Goal: Task Accomplishment & Management: Complete application form

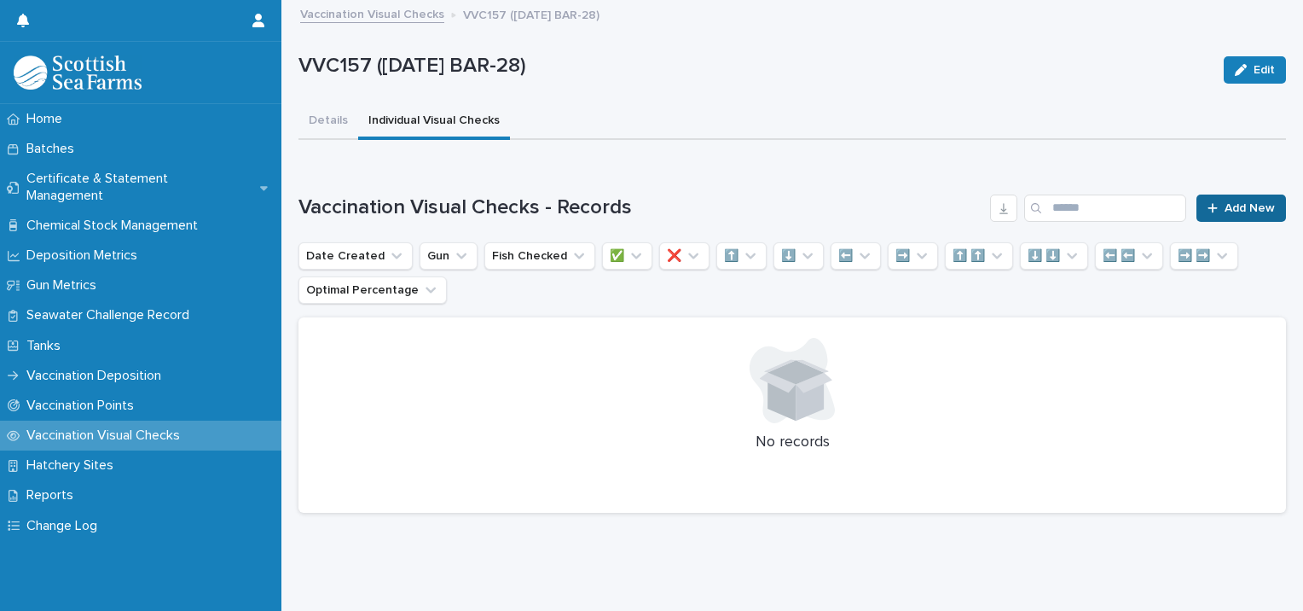
click at [1227, 206] on span "Add New" at bounding box center [1250, 208] width 50 height 12
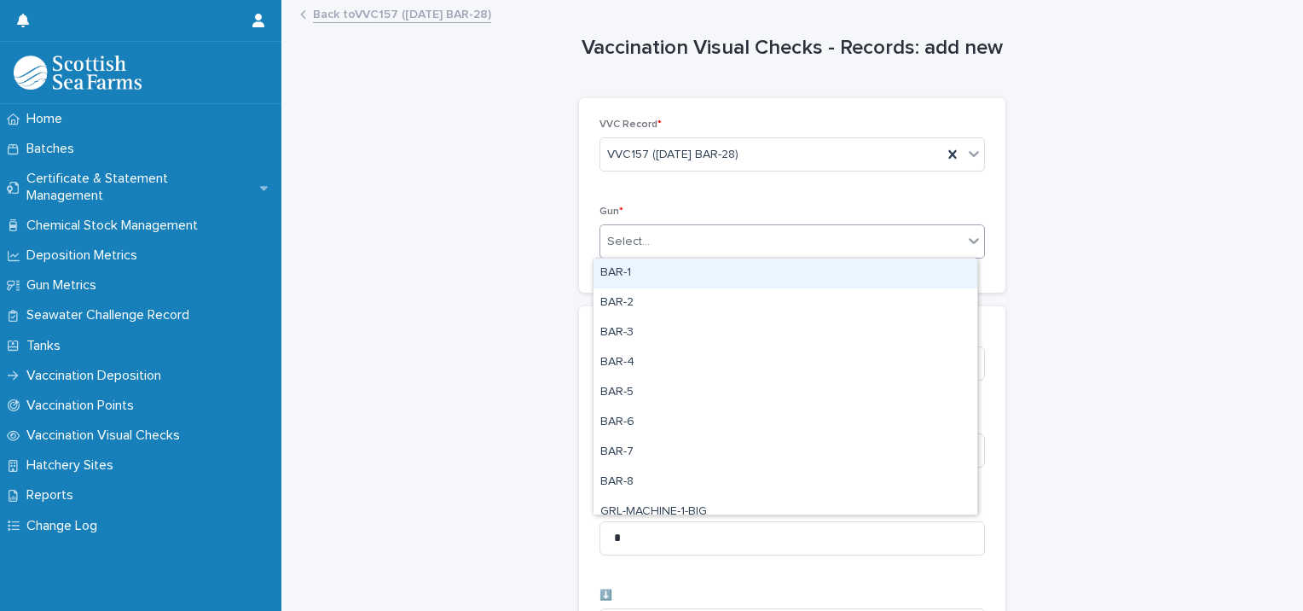
click at [671, 242] on div "Select..." at bounding box center [781, 242] width 363 height 28
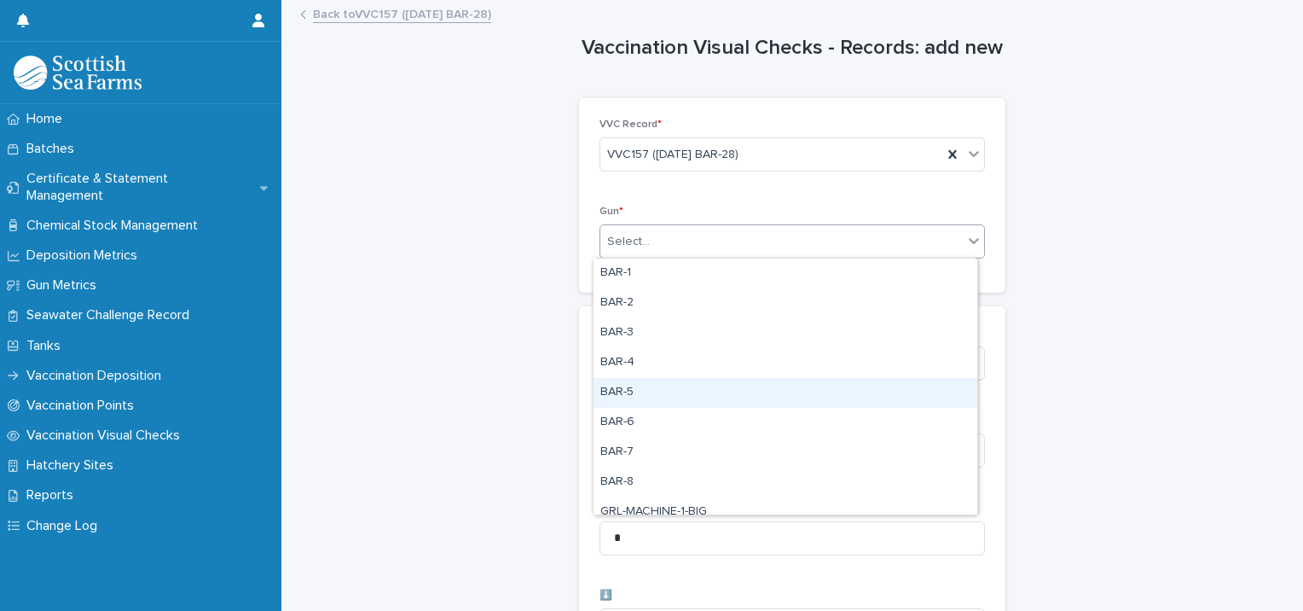
drag, startPoint x: 664, startPoint y: 377, endPoint x: 682, endPoint y: 345, distance: 37.0
click at [666, 391] on div "BAR-5" at bounding box center [786, 393] width 384 height 30
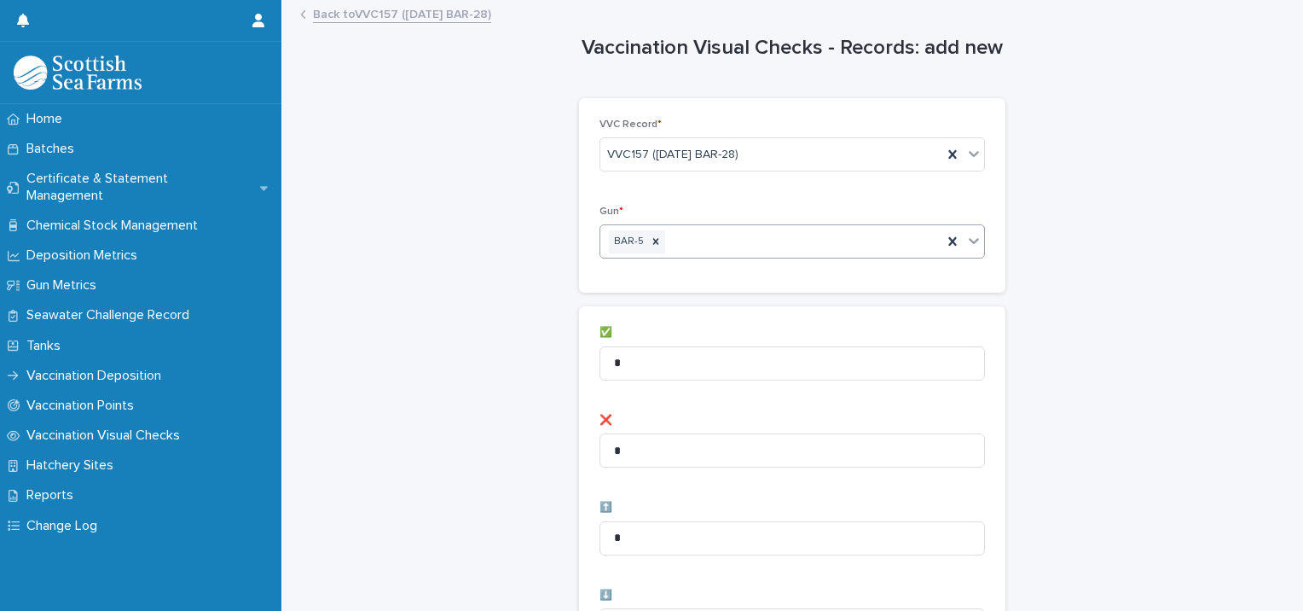
click at [703, 236] on div "BAR-5" at bounding box center [771, 242] width 342 height 30
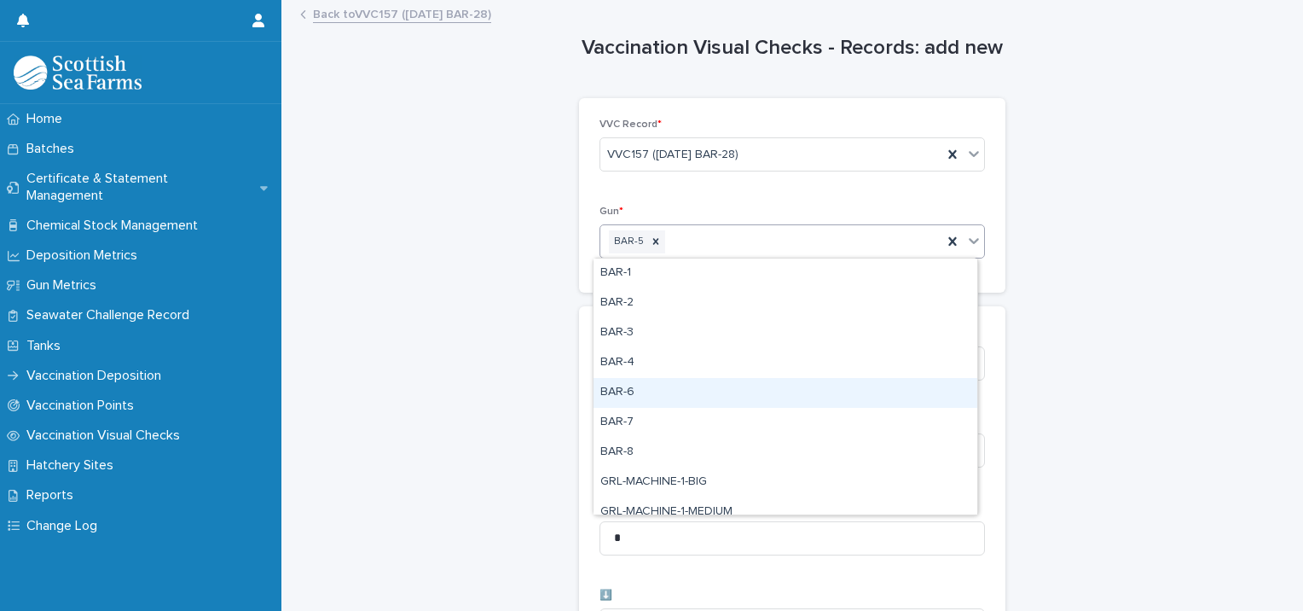
click at [649, 392] on div "BAR-6" at bounding box center [786, 393] width 384 height 30
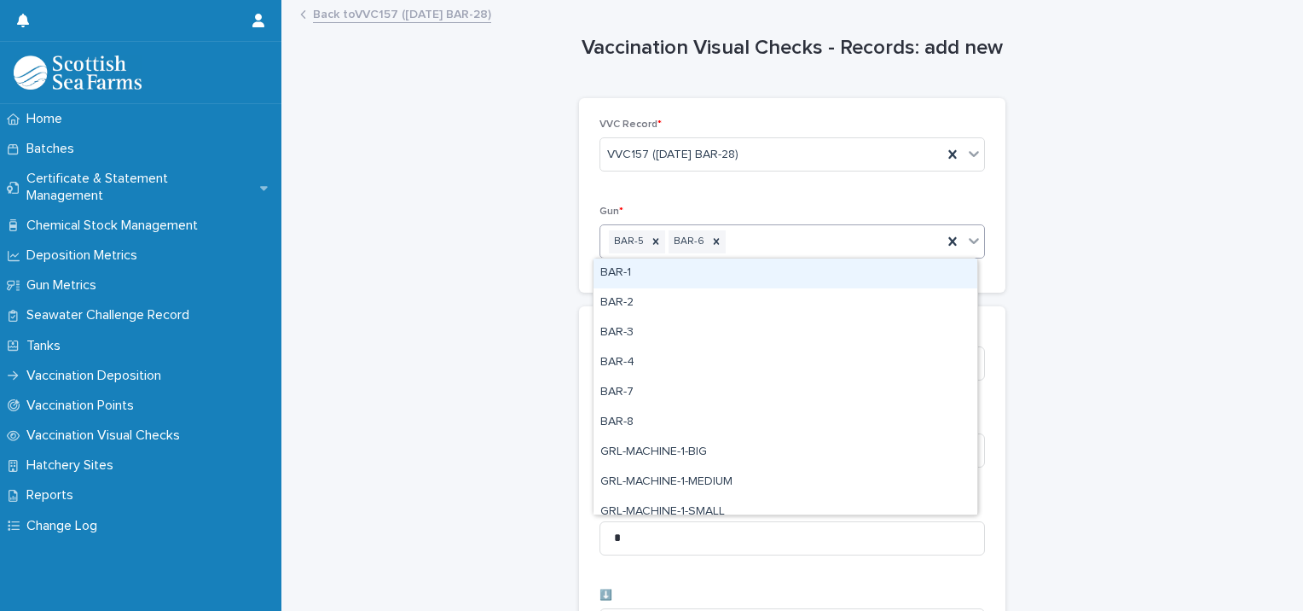
click at [741, 235] on div "BAR-5 BAR-6" at bounding box center [771, 242] width 342 height 30
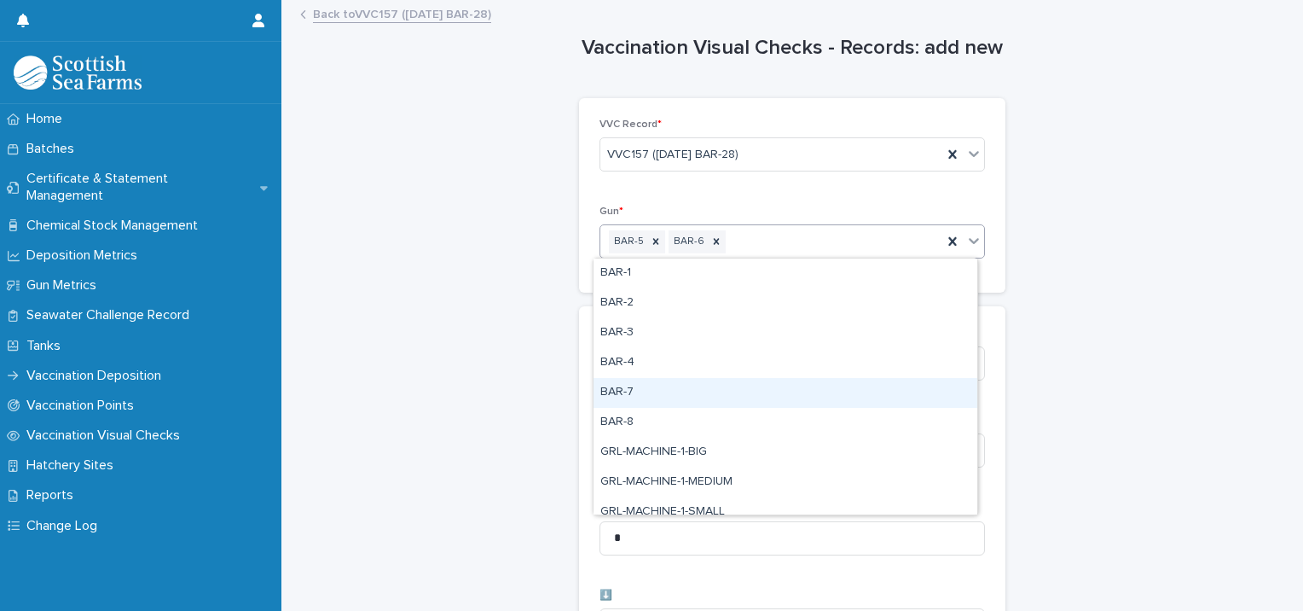
click at [662, 385] on div "BAR-7" at bounding box center [786, 393] width 384 height 30
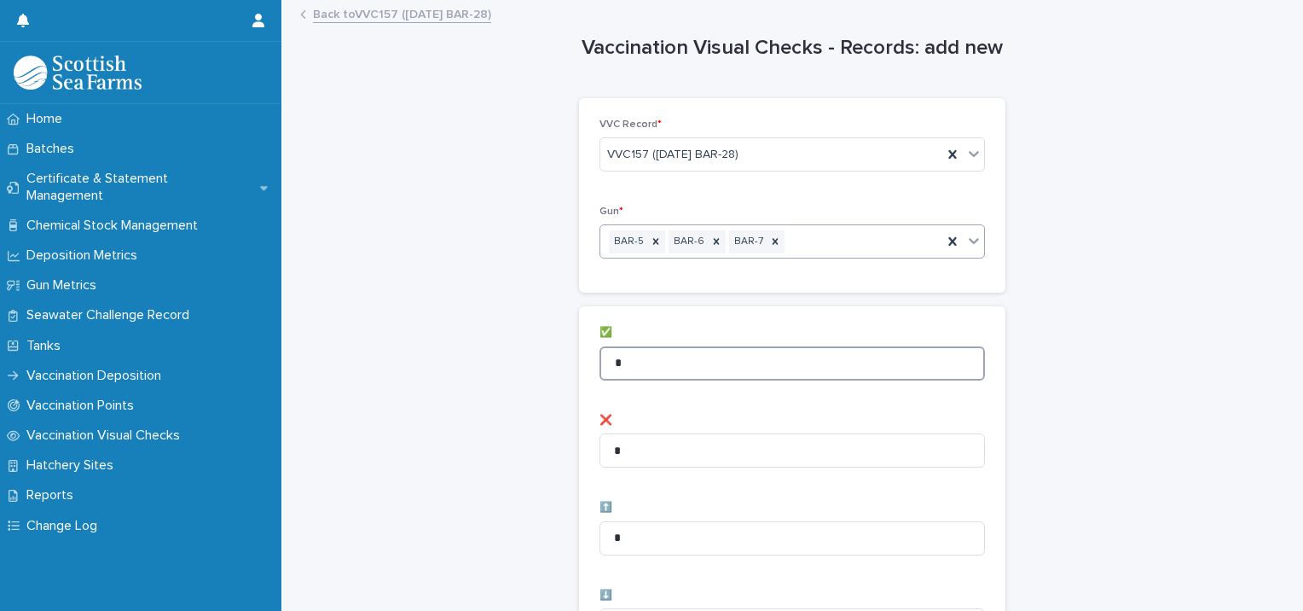
drag, startPoint x: 645, startPoint y: 351, endPoint x: 495, endPoint y: 324, distance: 152.6
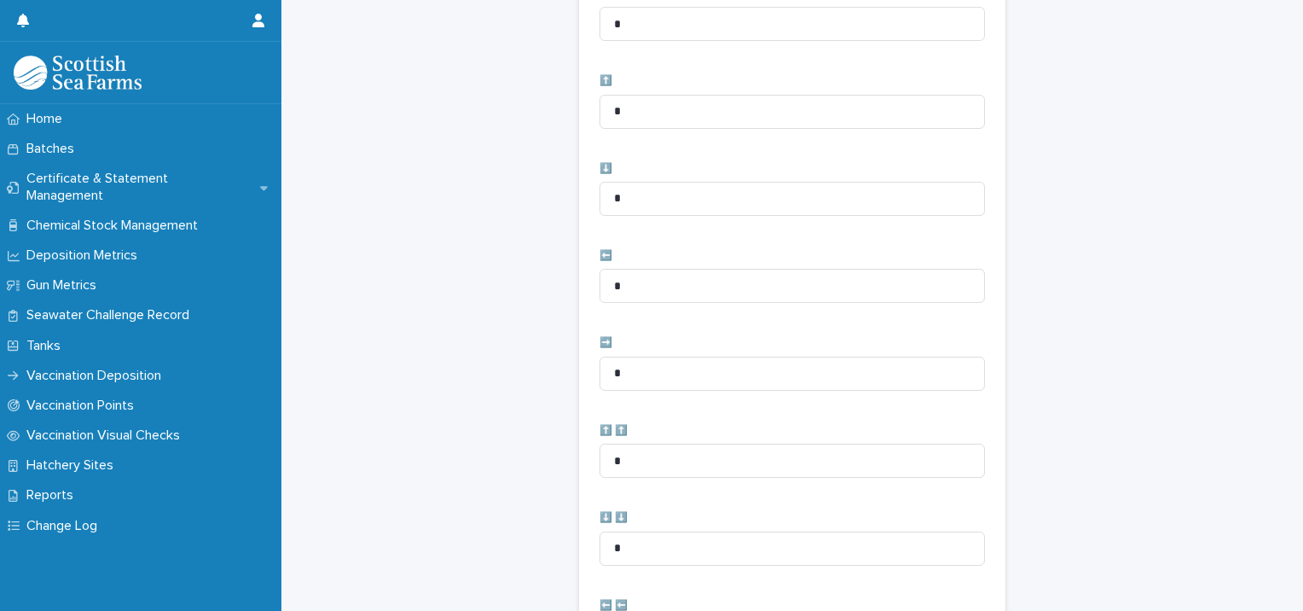
scroll to position [768, 0]
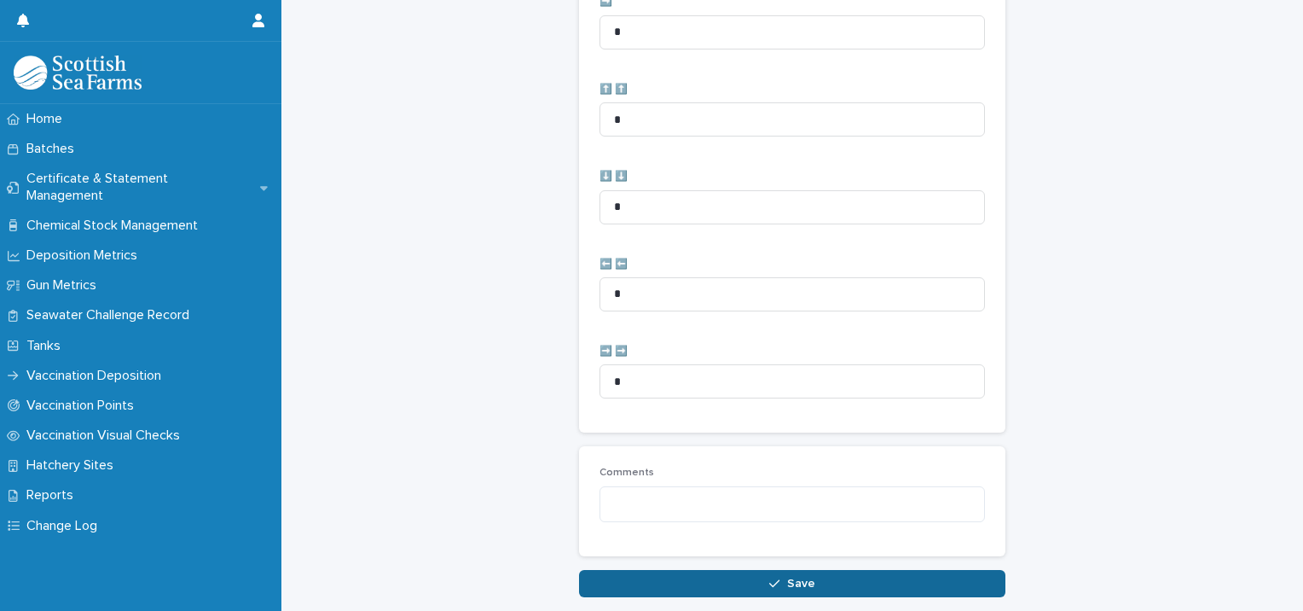
type input "**"
click at [769, 580] on icon "button" at bounding box center [774, 583] width 10 height 12
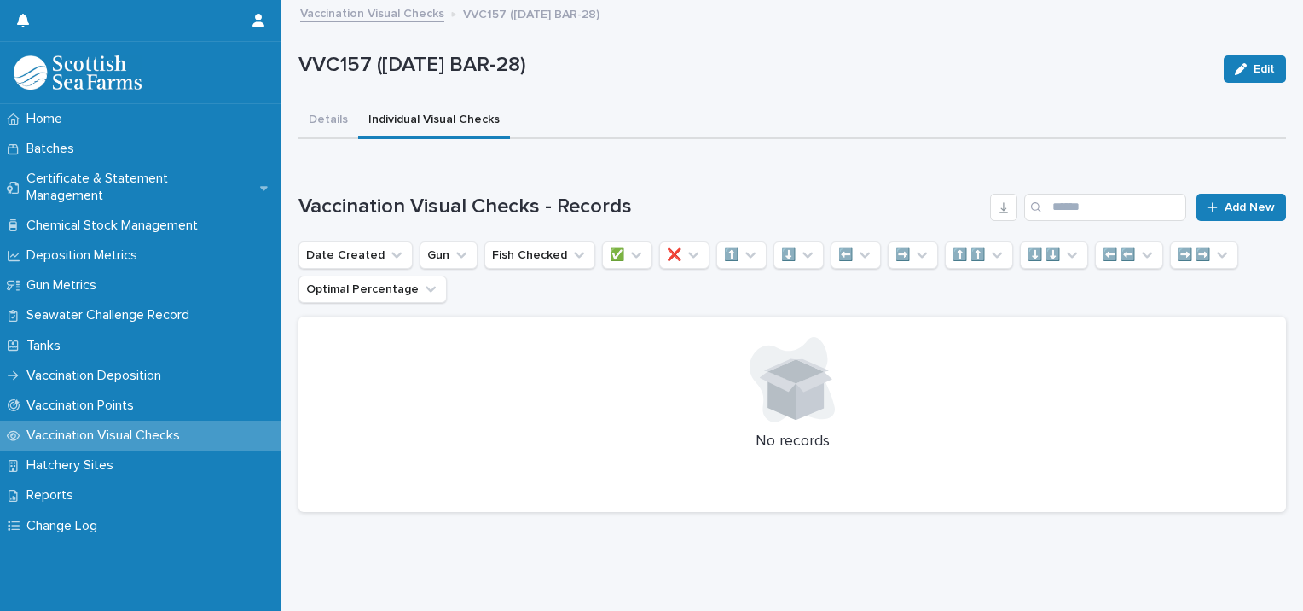
scroll to position [13, 0]
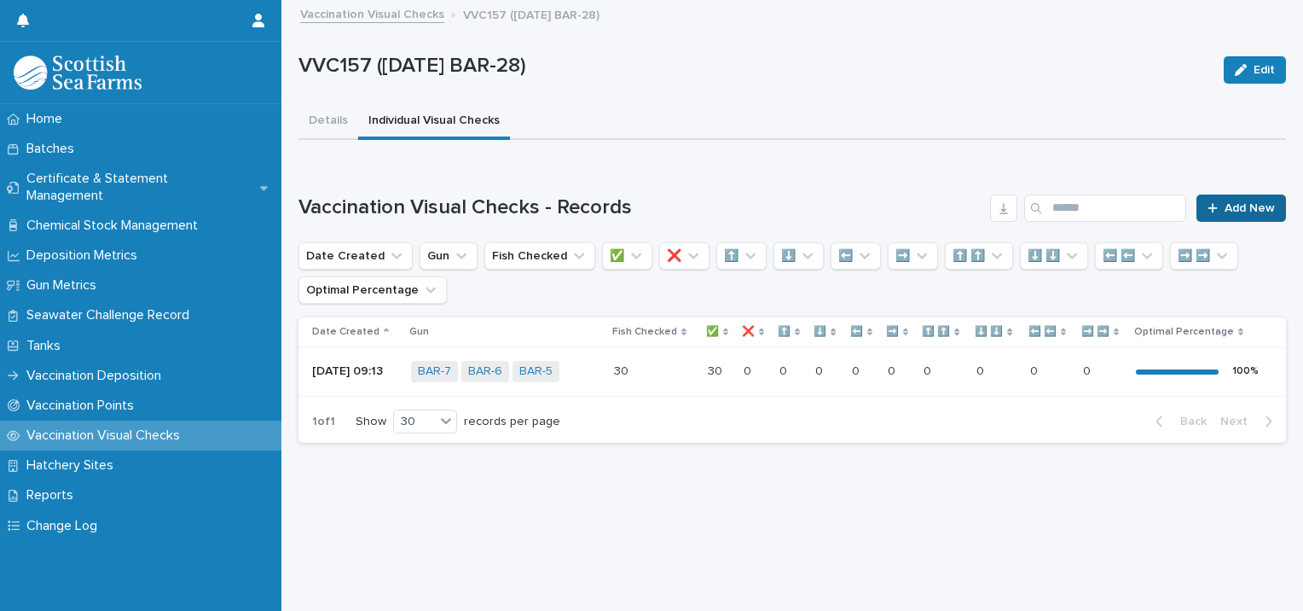
click at [1225, 202] on span "Add New" at bounding box center [1250, 208] width 50 height 12
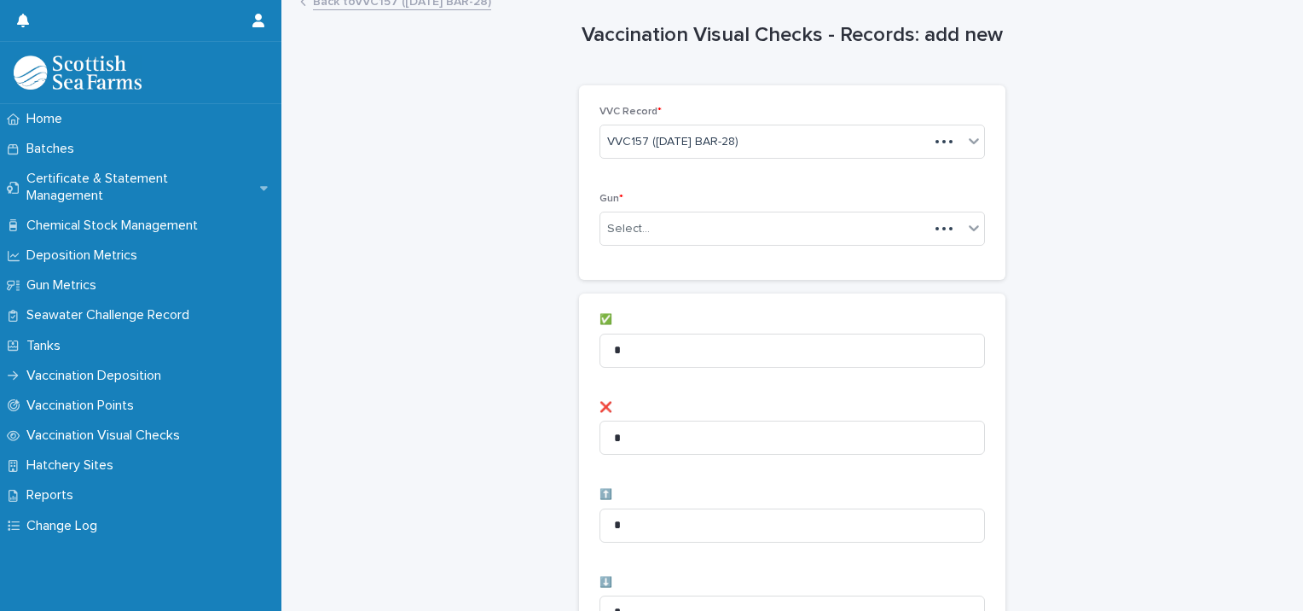
scroll to position [14, 0]
click at [669, 241] on div "Select..." at bounding box center [793, 228] width 386 height 34
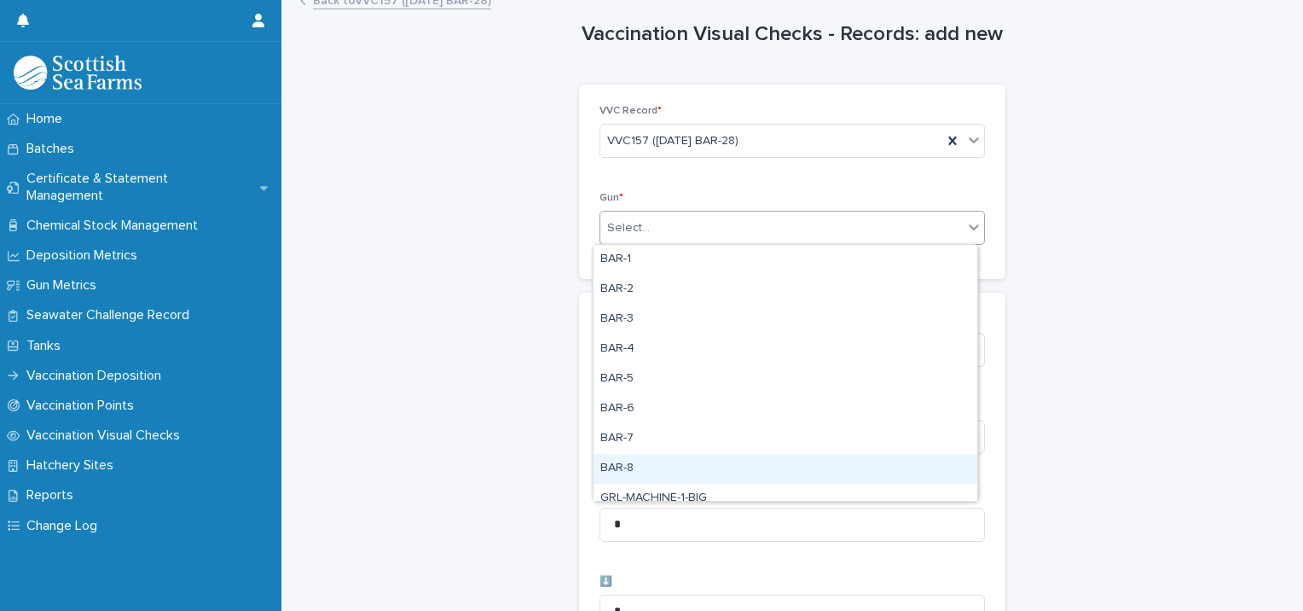
click at [638, 469] on div "BAR-8" at bounding box center [786, 469] width 384 height 30
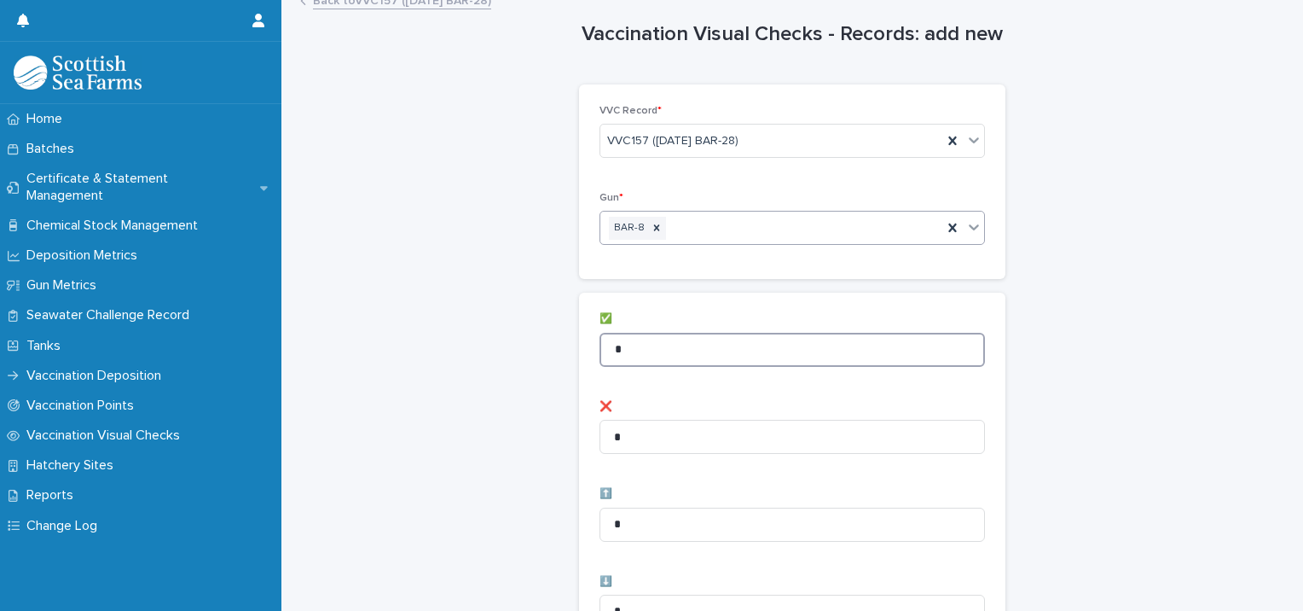
drag, startPoint x: 628, startPoint y: 342, endPoint x: 488, endPoint y: 321, distance: 141.5
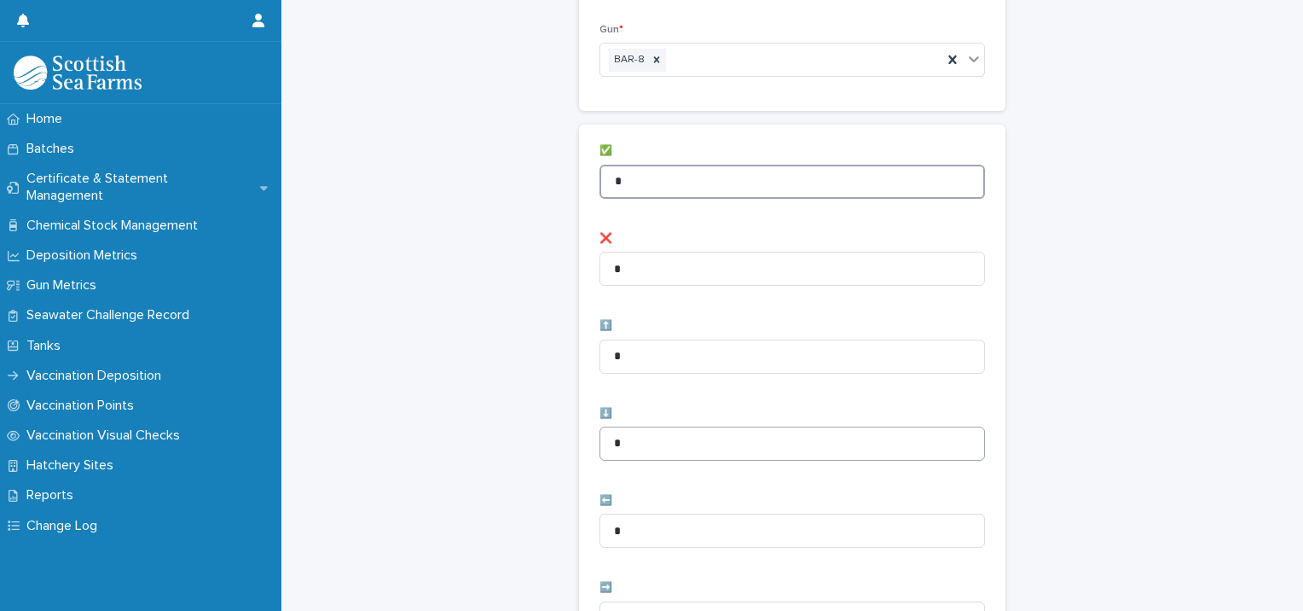
scroll to position [184, 0]
type input "*"
click at [552, 341] on div "Vaccination Visual Checks - Records: add new Loading... Saving… Loading... Savi…" at bounding box center [793, 498] width 988 height 1363
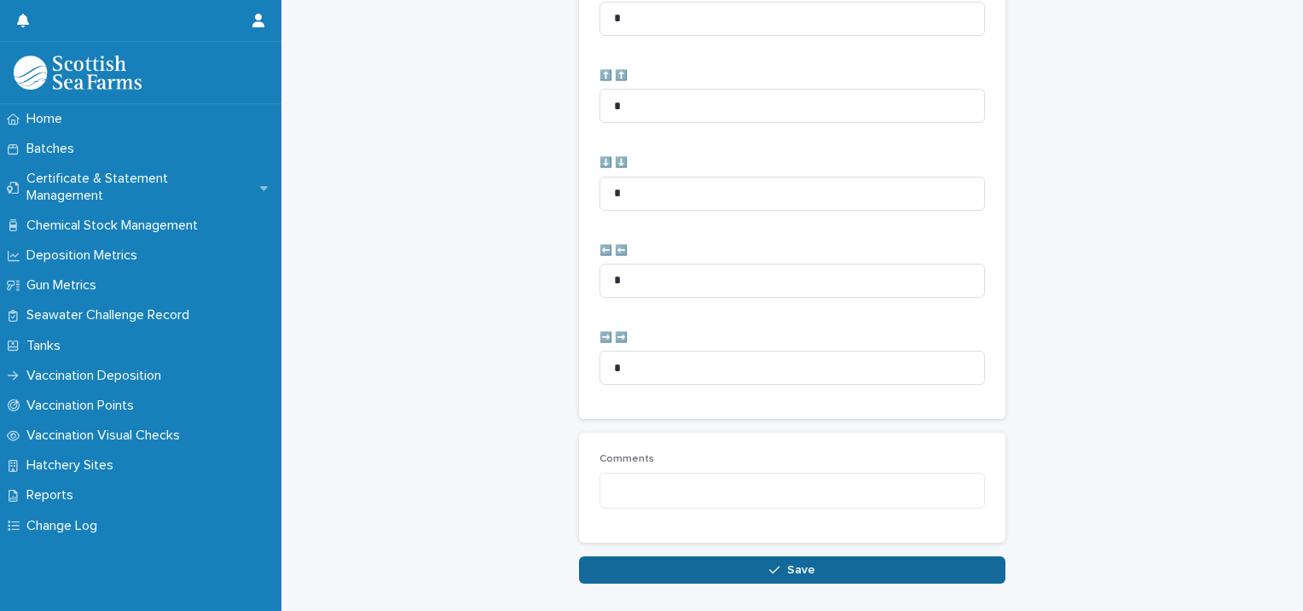
type input "*"
click at [719, 560] on button "Save" at bounding box center [792, 569] width 426 height 27
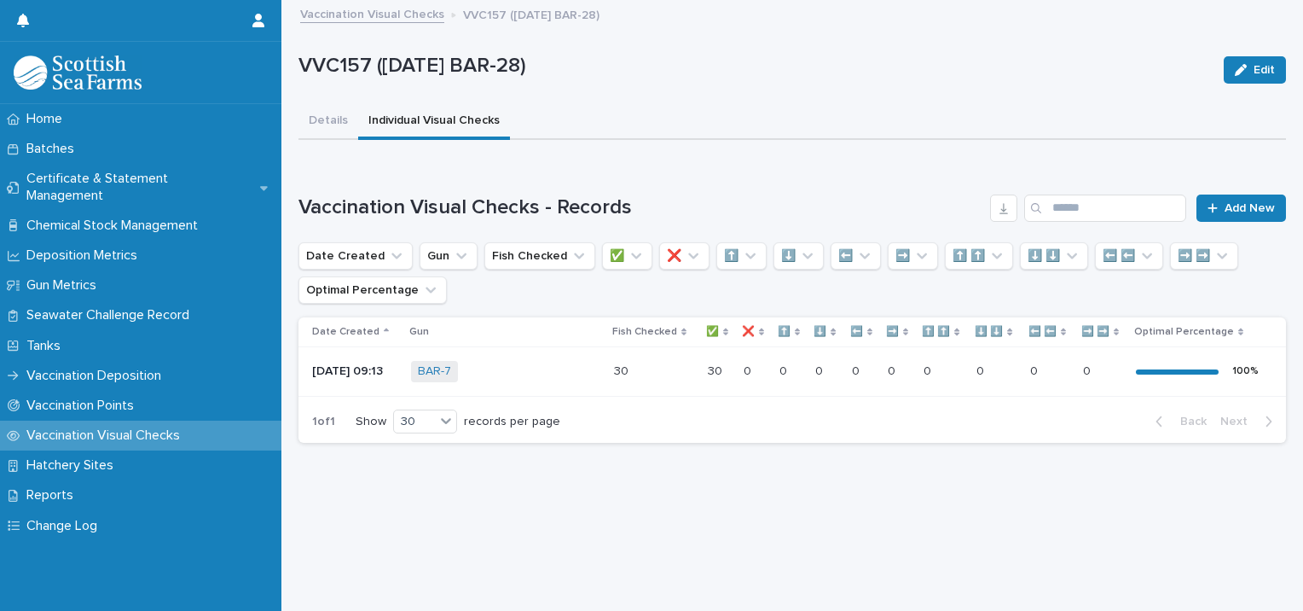
scroll to position [13, 0]
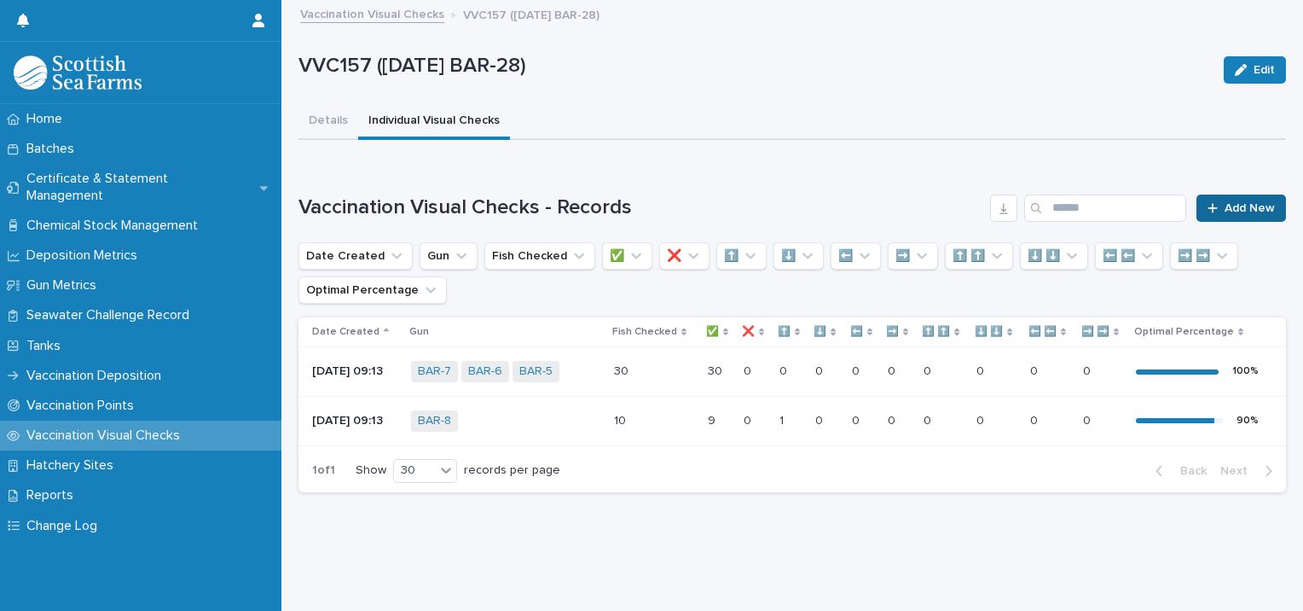
click at [1238, 202] on span "Add New" at bounding box center [1250, 208] width 50 height 12
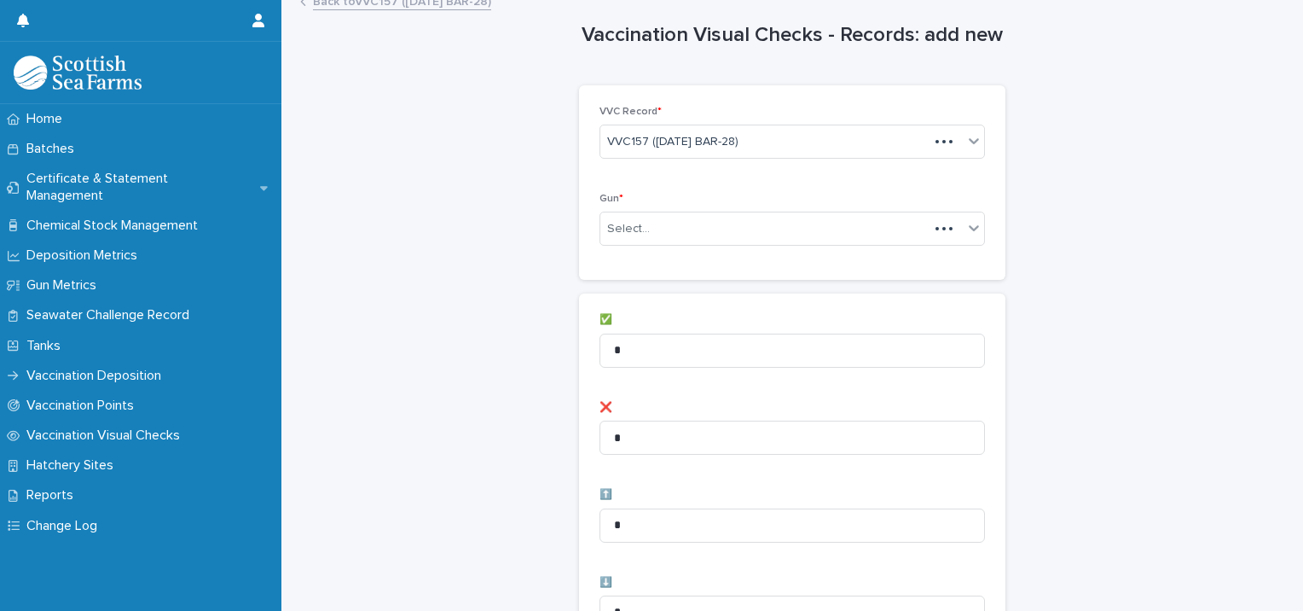
scroll to position [14, 0]
click at [663, 224] on div "Select..." at bounding box center [781, 228] width 363 height 28
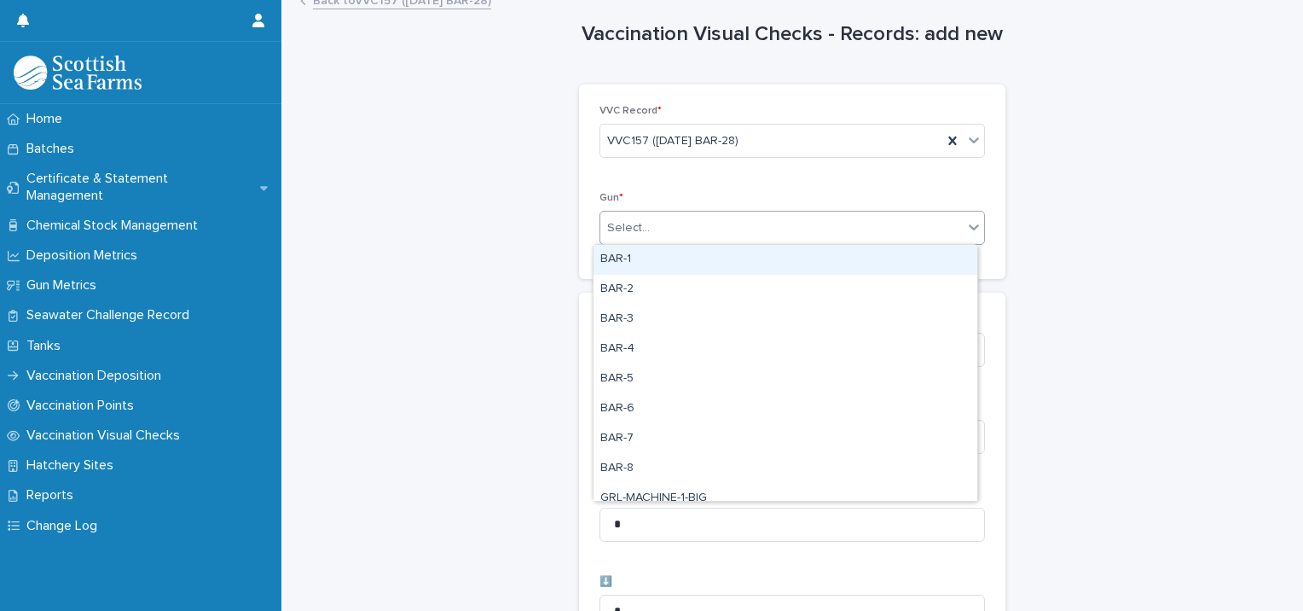
click at [630, 259] on div "BAR-1" at bounding box center [786, 260] width 384 height 30
click at [706, 234] on div "BAR-1" at bounding box center [771, 228] width 342 height 30
drag, startPoint x: 678, startPoint y: 257, endPoint x: 738, endPoint y: 235, distance: 63.4
click at [679, 256] on div "BAR-2" at bounding box center [786, 260] width 384 height 30
drag, startPoint x: 756, startPoint y: 223, endPoint x: 744, endPoint y: 232, distance: 14.7
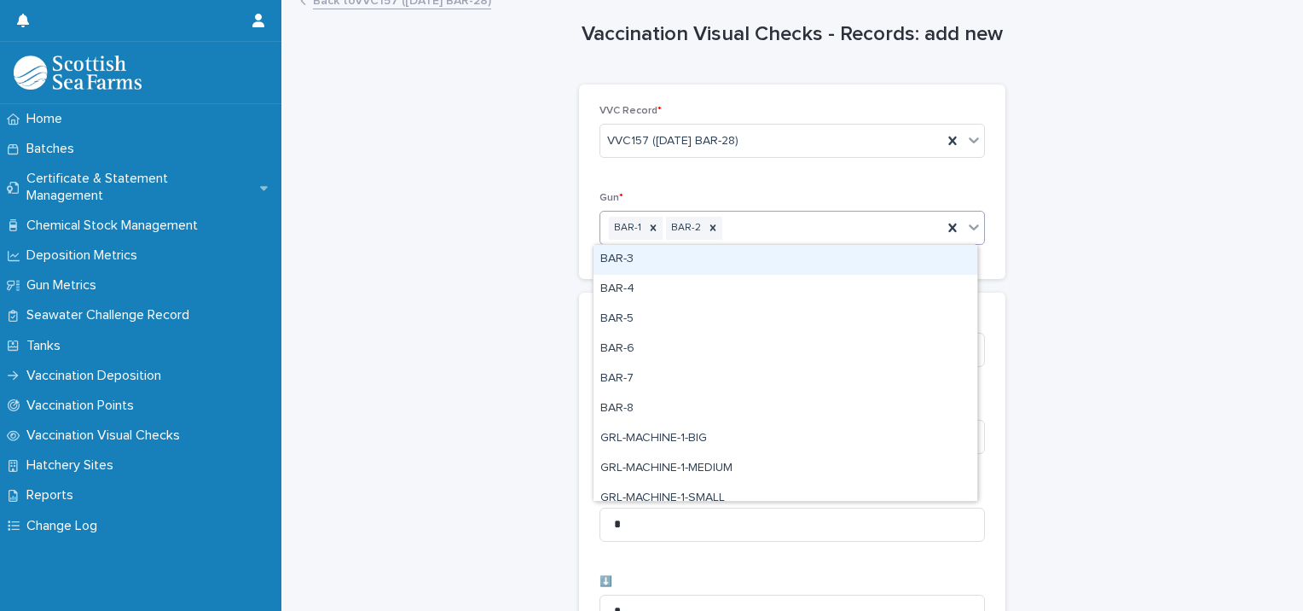
click at [757, 223] on div "BAR-1 BAR-2" at bounding box center [771, 228] width 342 height 30
click at [699, 259] on div "BAR-3" at bounding box center [786, 260] width 384 height 30
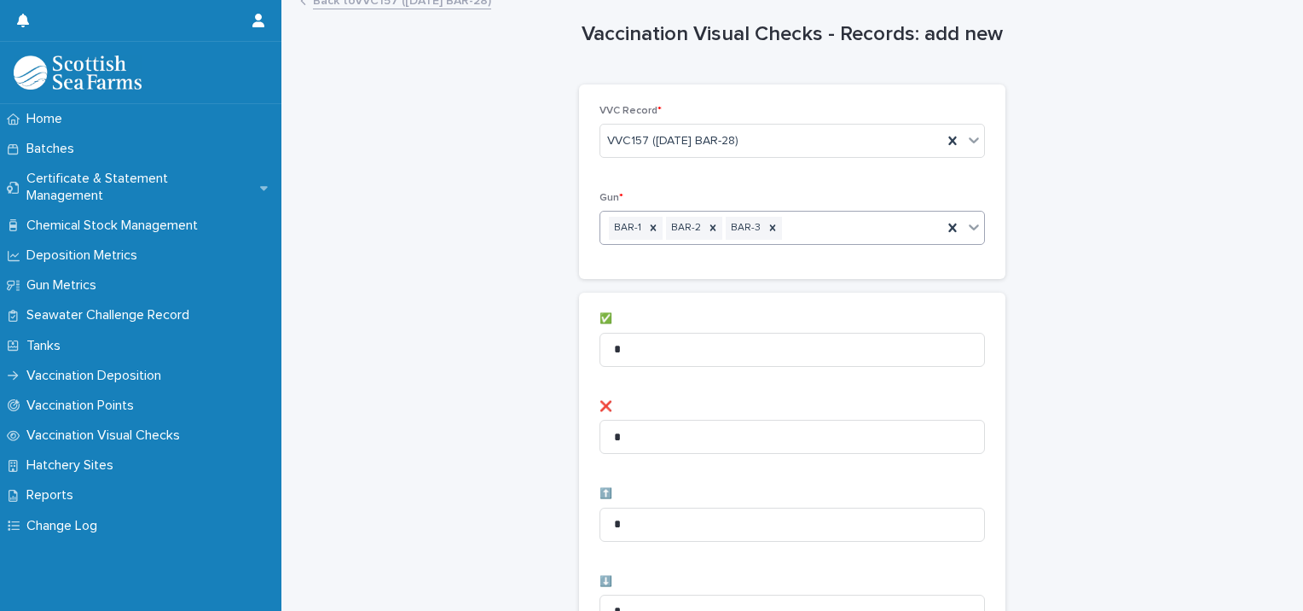
click at [780, 233] on div "BAR-1 BAR-2 BAR-3" at bounding box center [771, 228] width 342 height 30
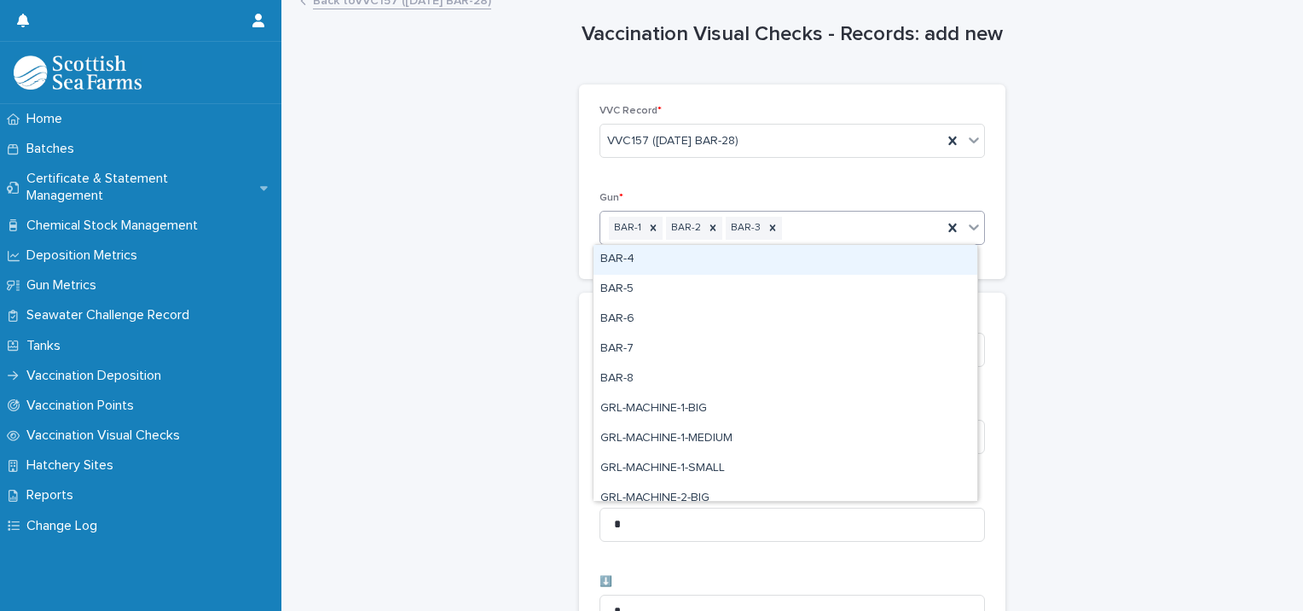
click at [708, 266] on div "BAR-4" at bounding box center [786, 260] width 384 height 30
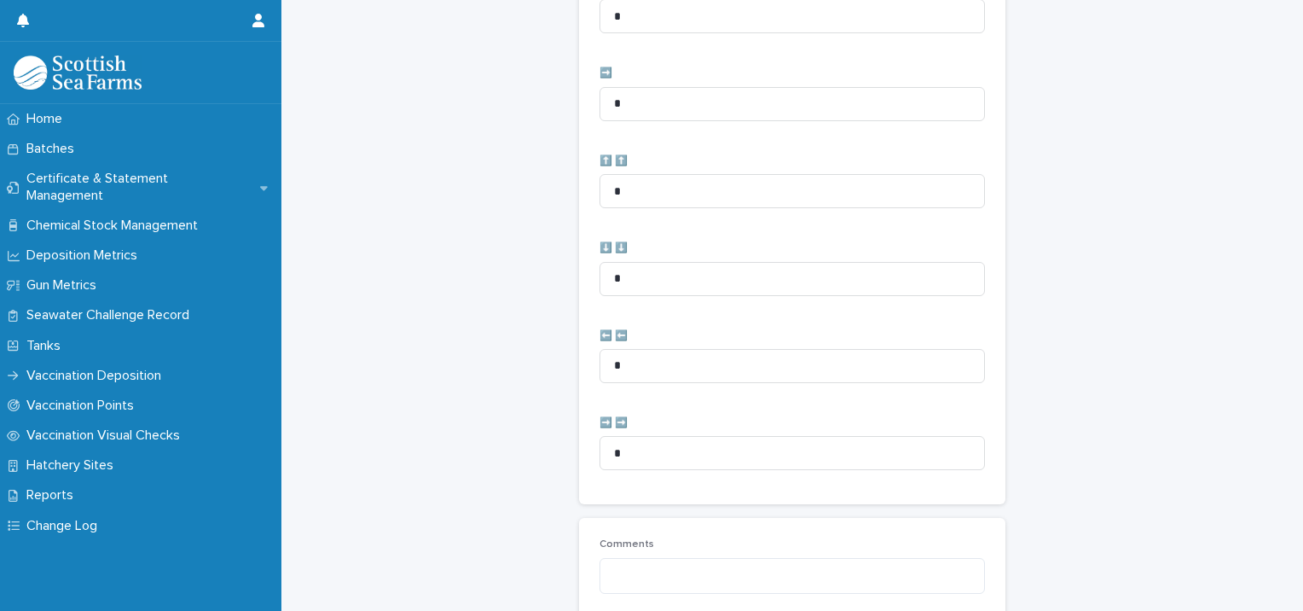
scroll to position [851, 0]
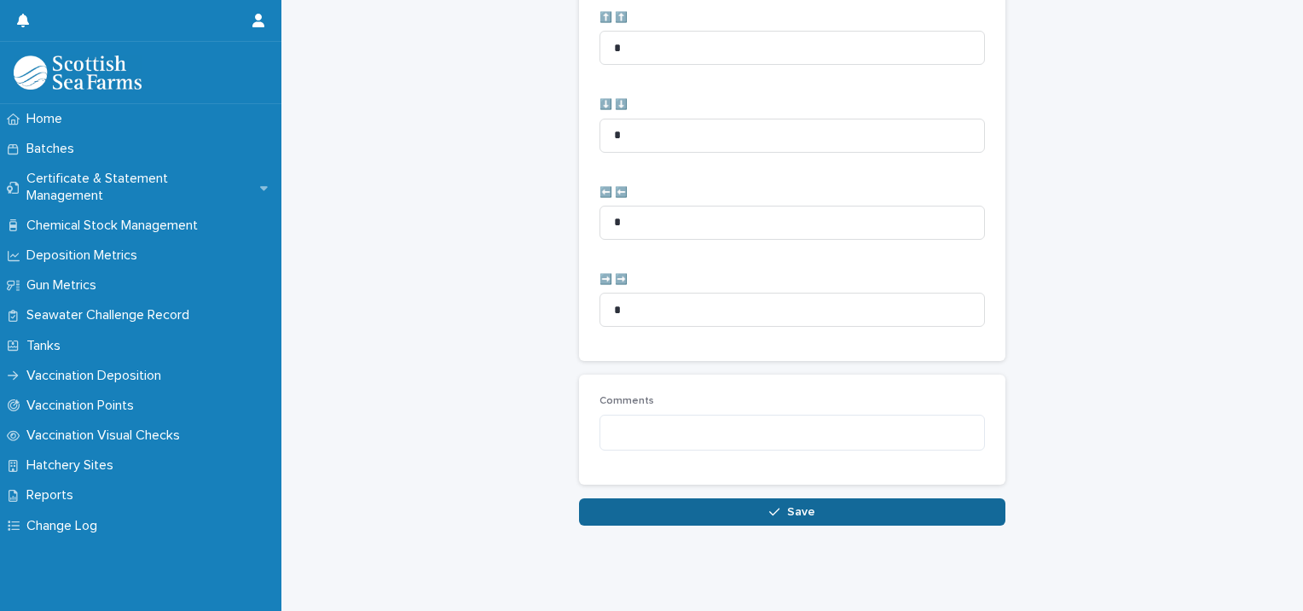
type input "**"
click at [738, 498] on button "Save" at bounding box center [792, 511] width 426 height 27
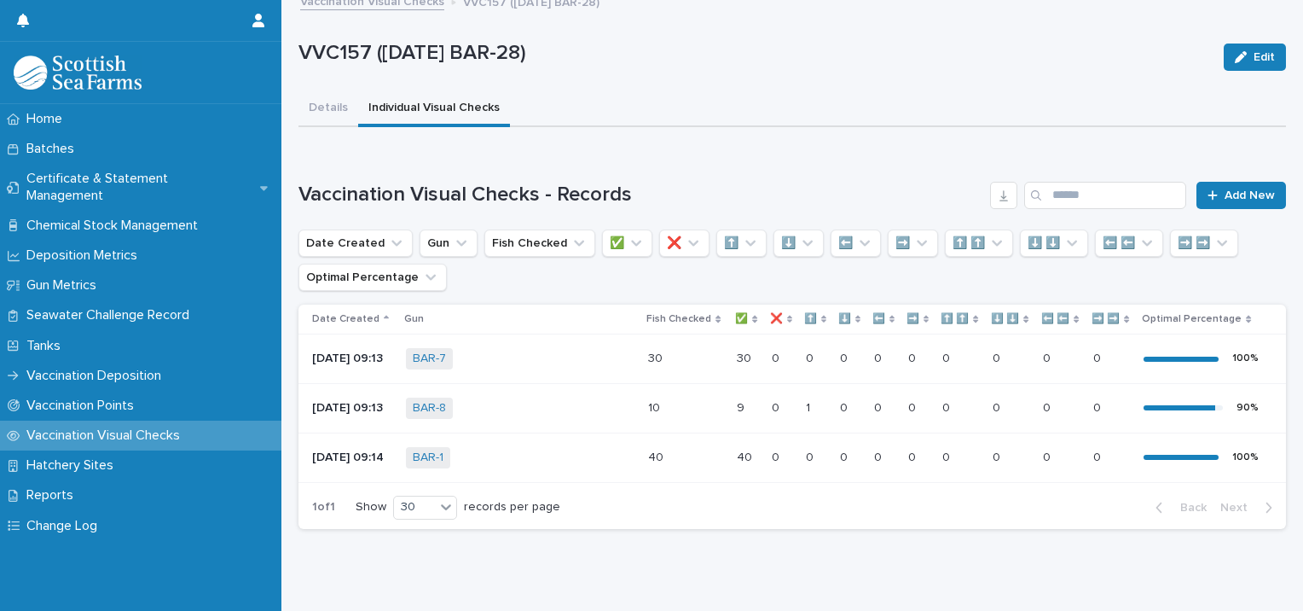
scroll to position [41, 0]
